Goal: Task Accomplishment & Management: Manage account settings

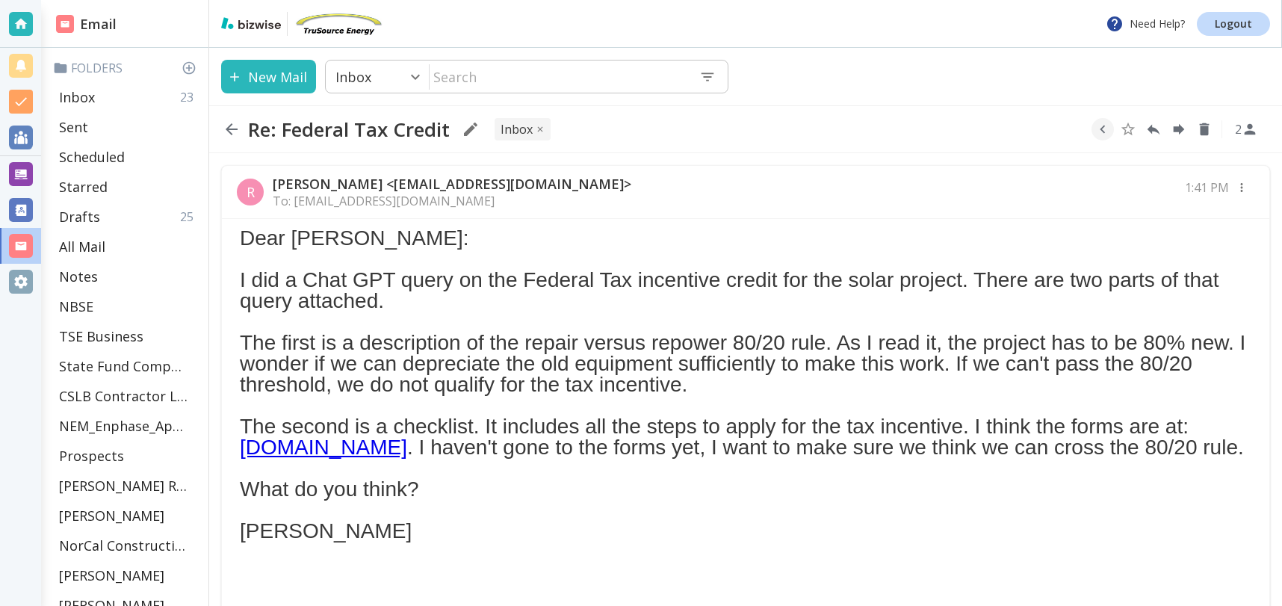
scroll to position [281, 0]
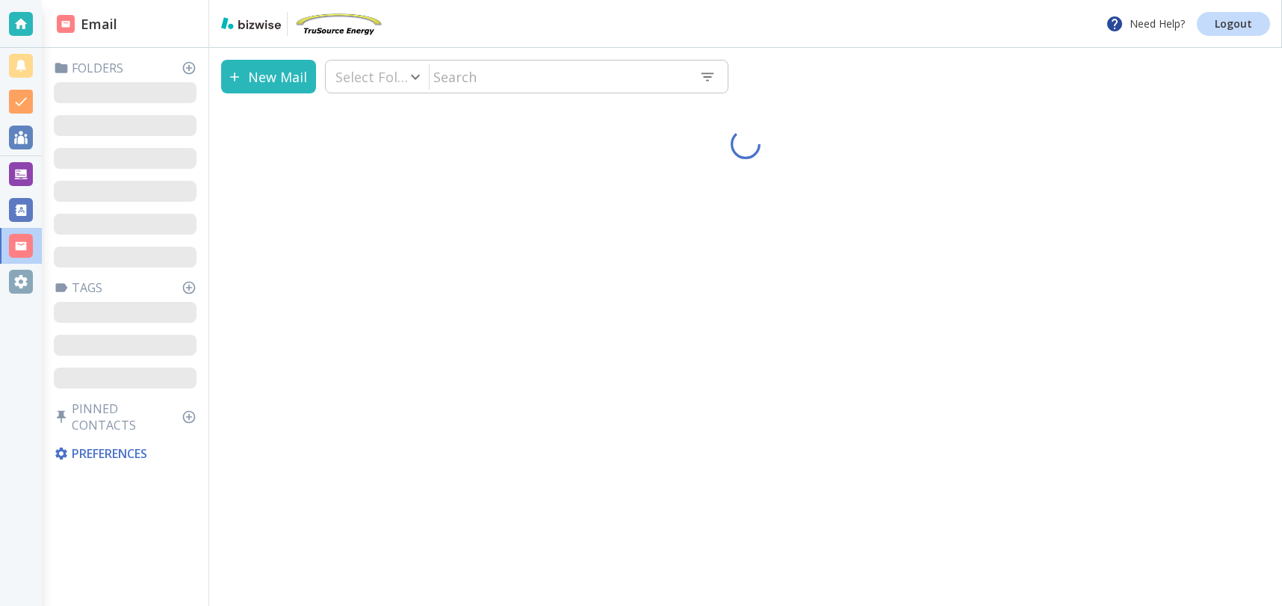
type input "0"
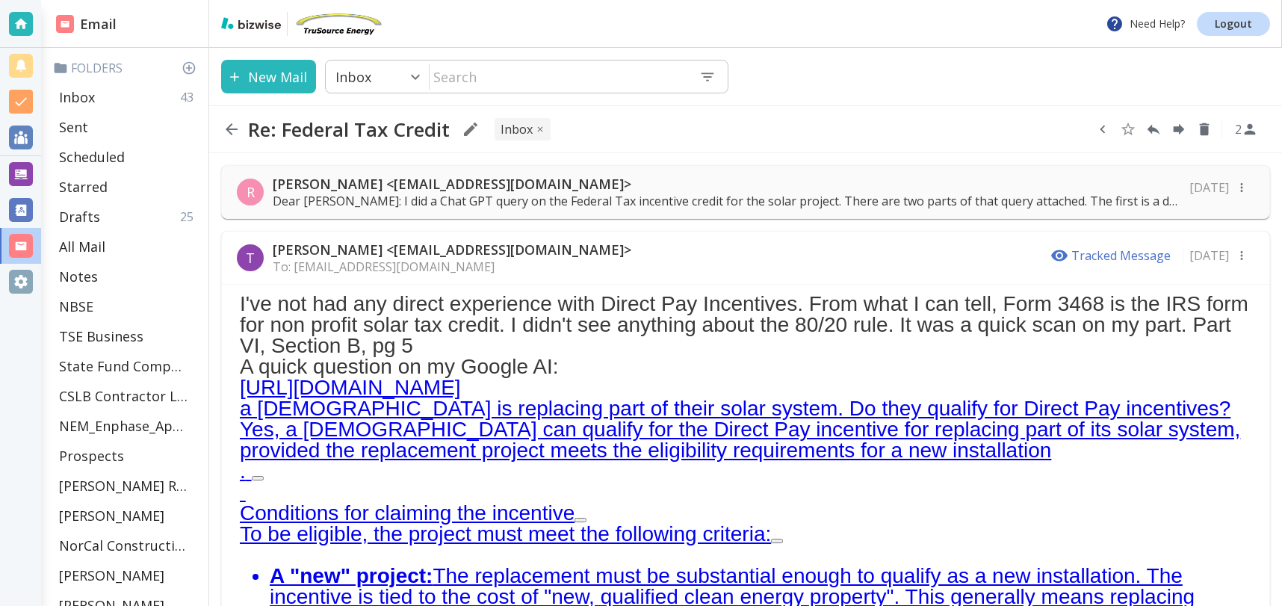
click at [1108, 130] on icon "button" at bounding box center [1103, 129] width 16 height 16
click at [1046, 132] on icon "Move to Folder" at bounding box center [1045, 129] width 13 height 11
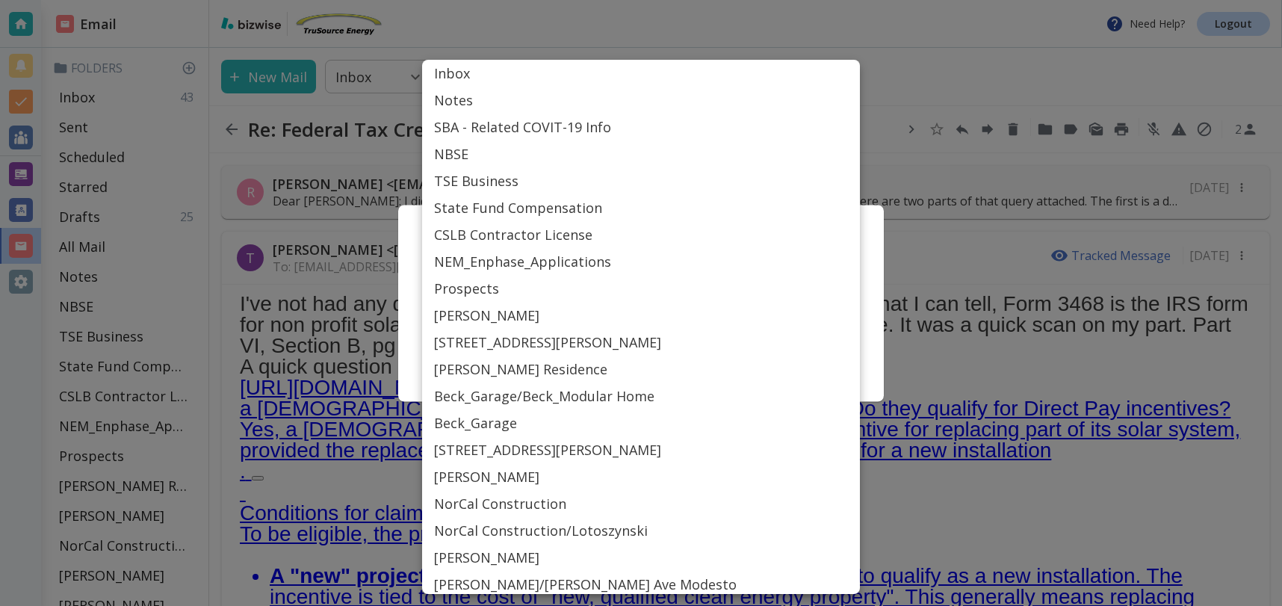
click at [674, 0] on body "Need Help? Logout Email Folders Inbox 43 Sent Scheduled Starred Drafts 25 All M…" at bounding box center [641, 0] width 1282 height 0
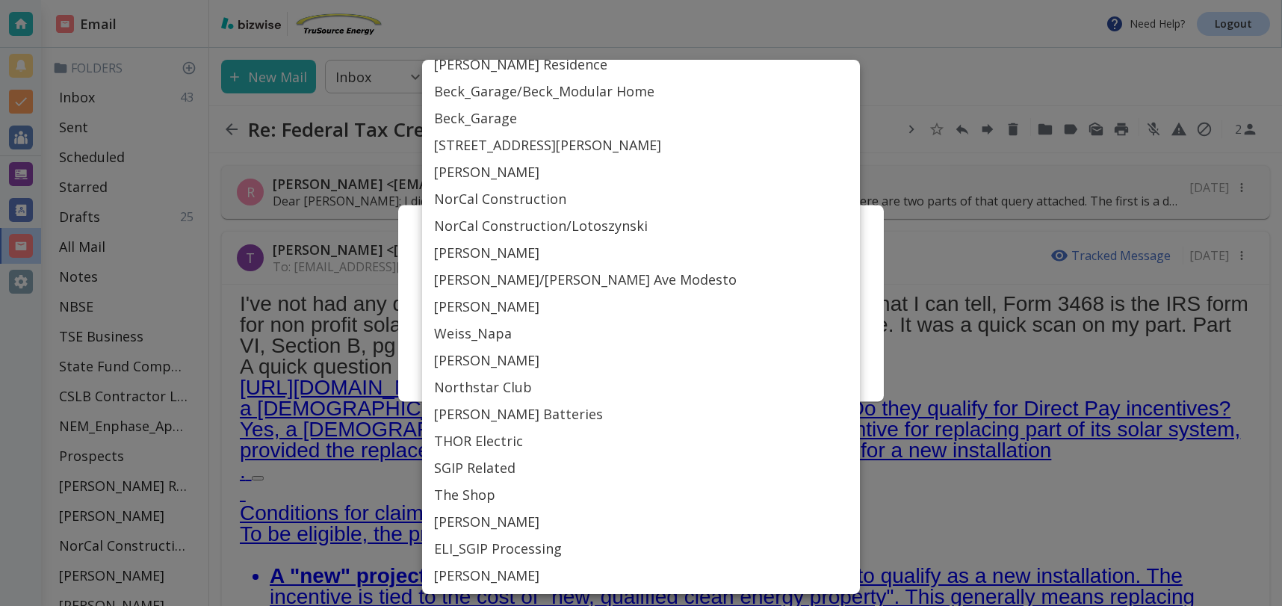
scroll to position [676, 0]
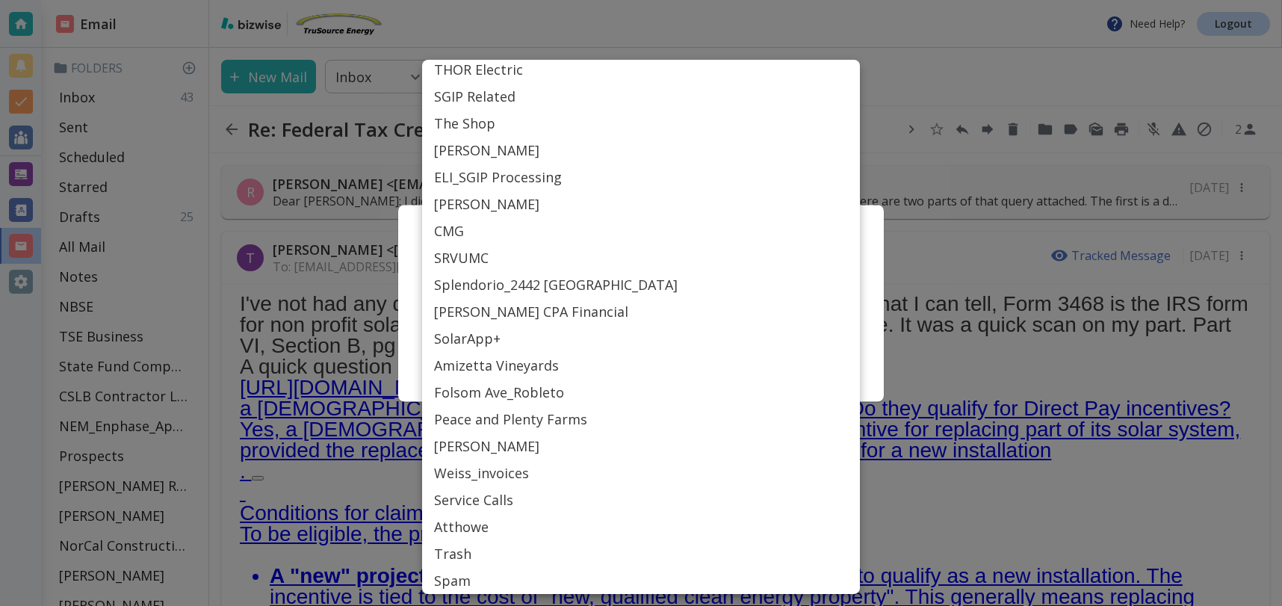
click at [468, 249] on li "SRVUMC" at bounding box center [641, 257] width 438 height 27
type input "Label_77"
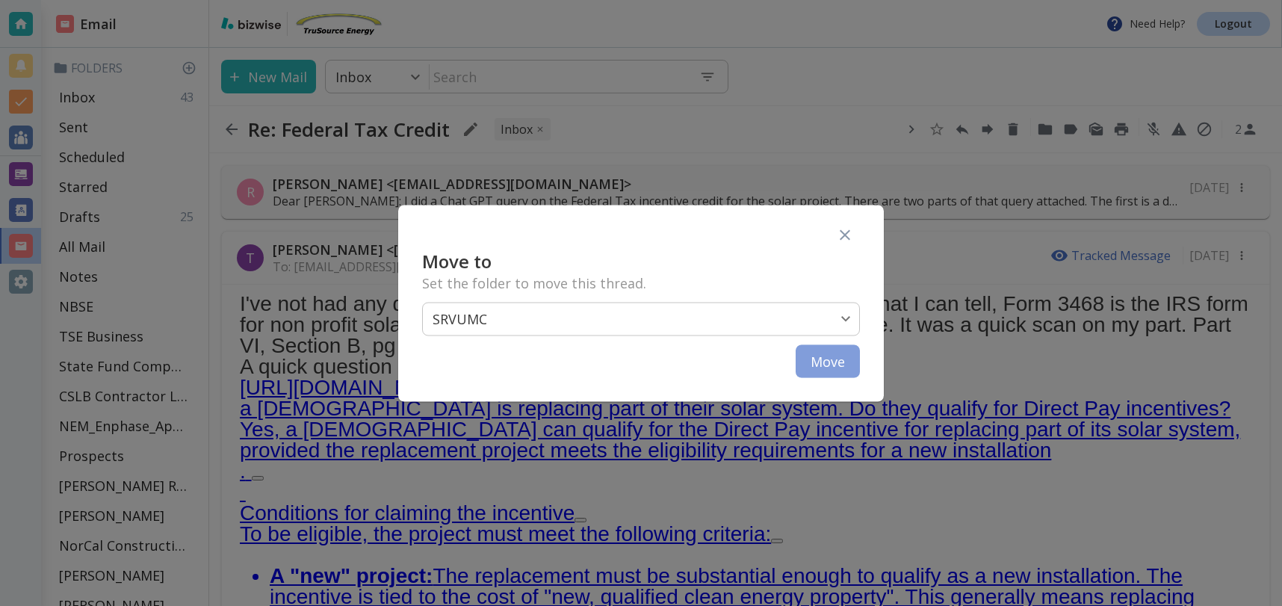
click at [820, 359] on button "Move" at bounding box center [828, 361] width 64 height 33
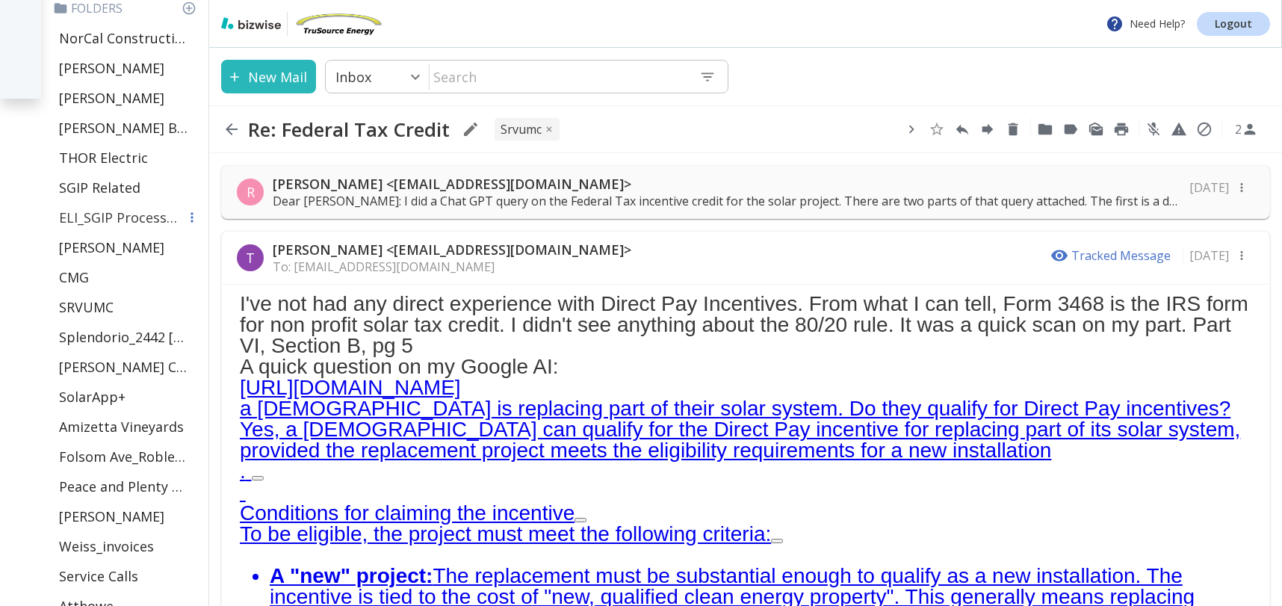
scroll to position [506, 0]
click at [191, 161] on icon "button" at bounding box center [192, 159] width 15 height 15
click at [129, 157] on div at bounding box center [641, 303] width 1282 height 606
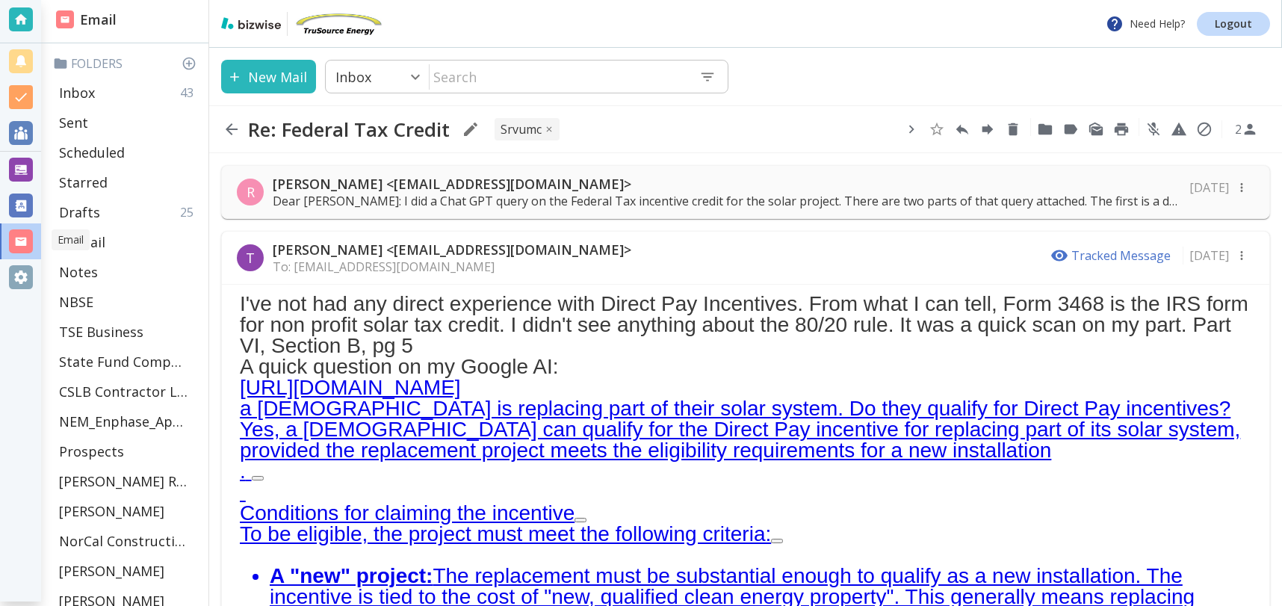
scroll to position [4, 0]
click at [16, 277] on div at bounding box center [21, 278] width 24 height 24
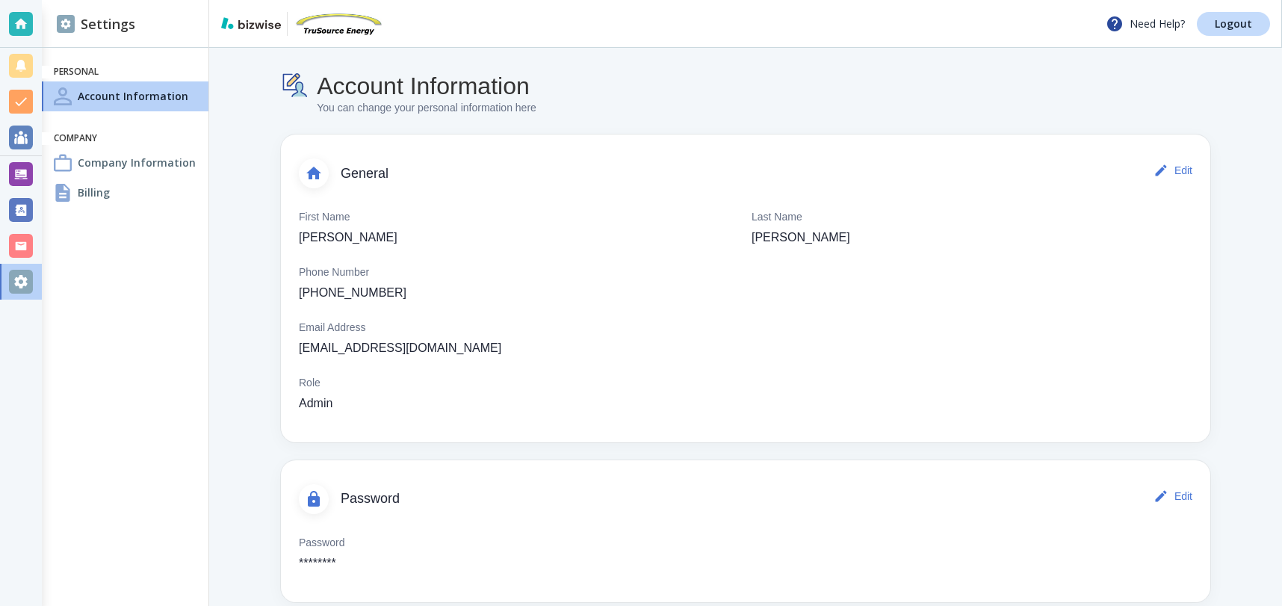
scroll to position [20, 0]
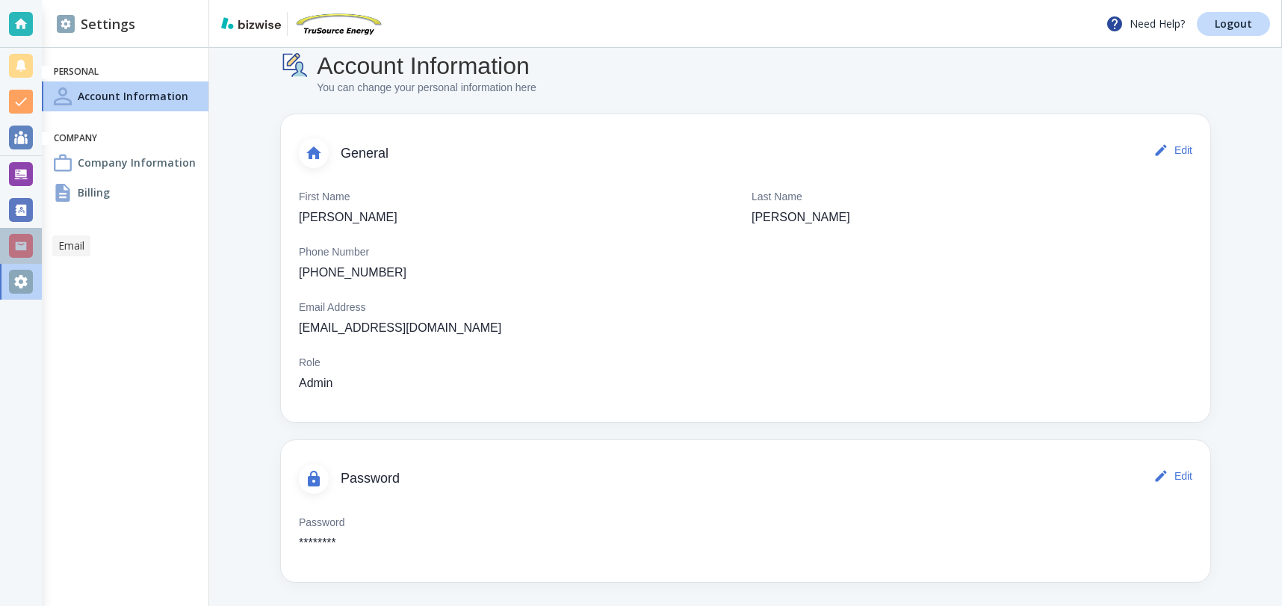
click at [22, 246] on div at bounding box center [21, 246] width 24 height 24
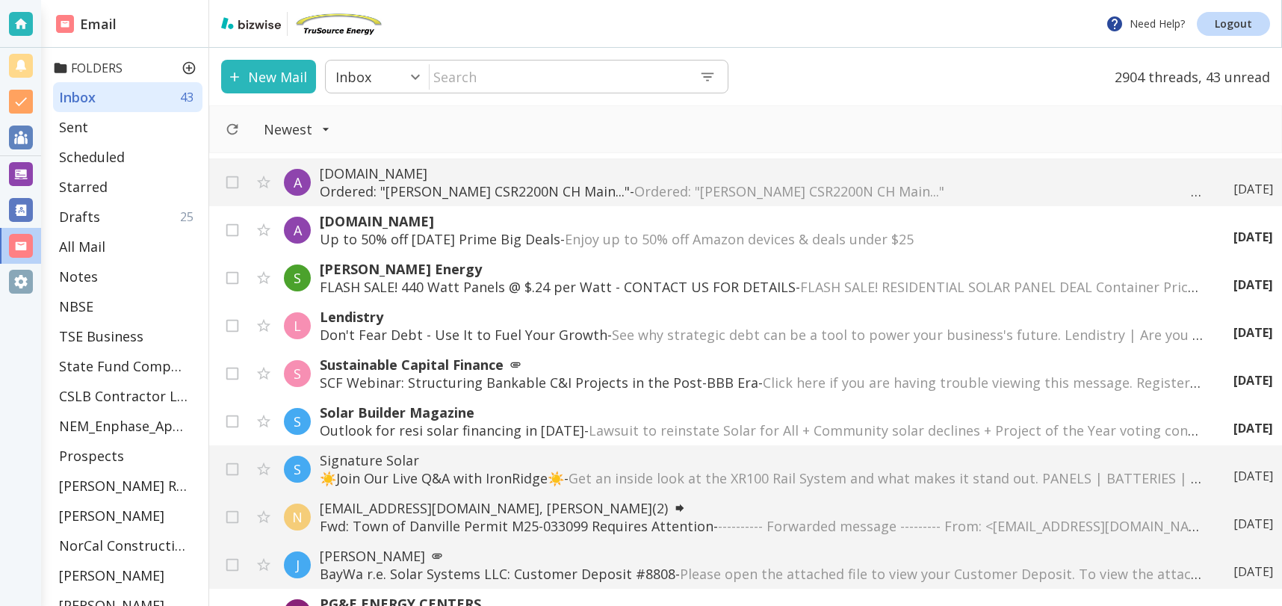
scroll to position [1434, 0]
